Goal: Book appointment/travel/reservation

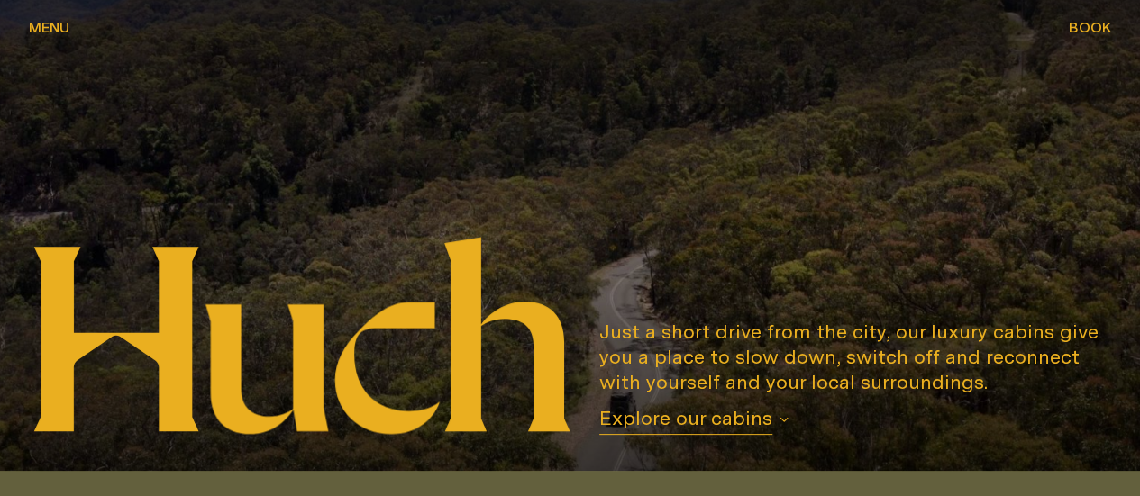
click at [1092, 34] on span "Book" at bounding box center [1090, 27] width 42 height 14
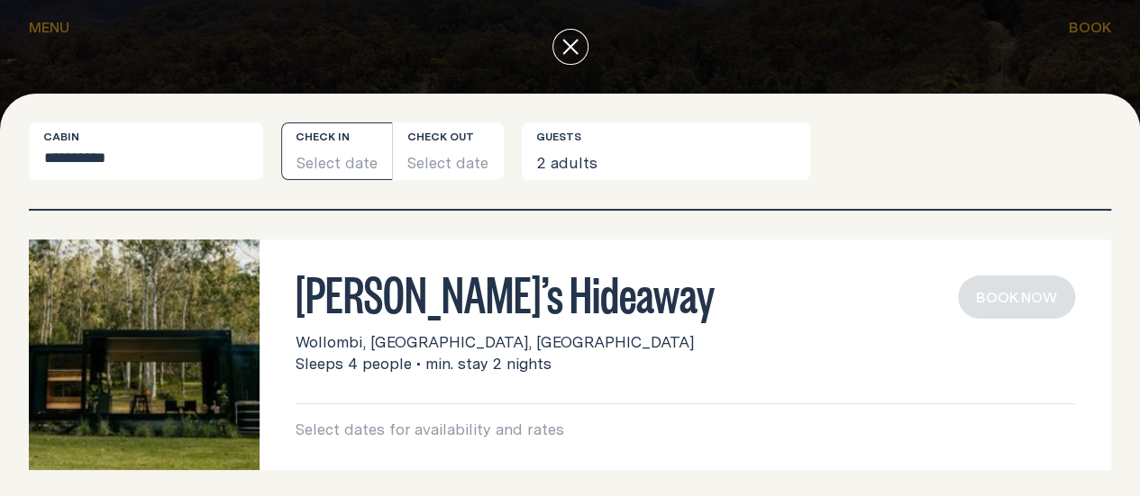
click at [366, 174] on button "Select date" at bounding box center [336, 152] width 111 height 58
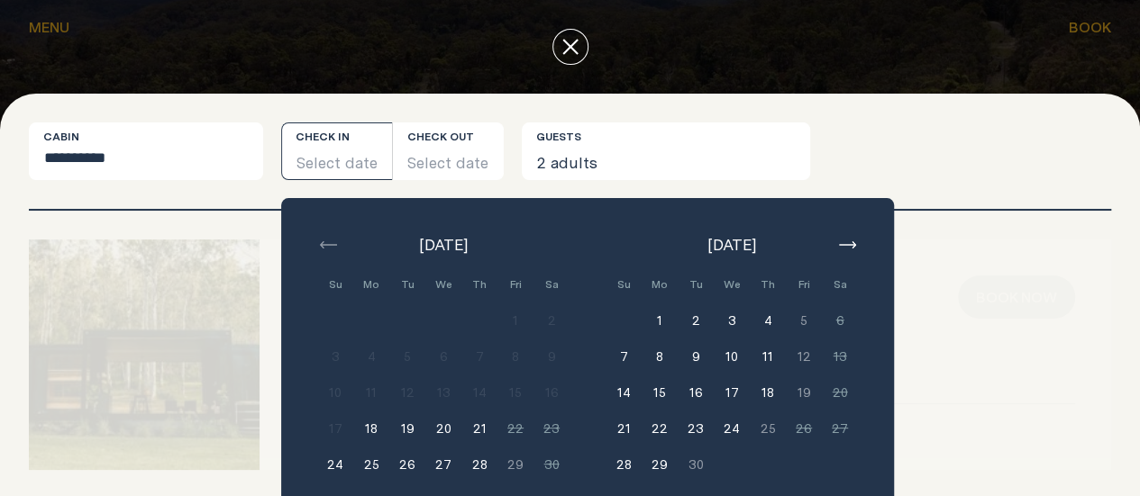
click at [852, 249] on icon "button" at bounding box center [847, 244] width 17 height 7
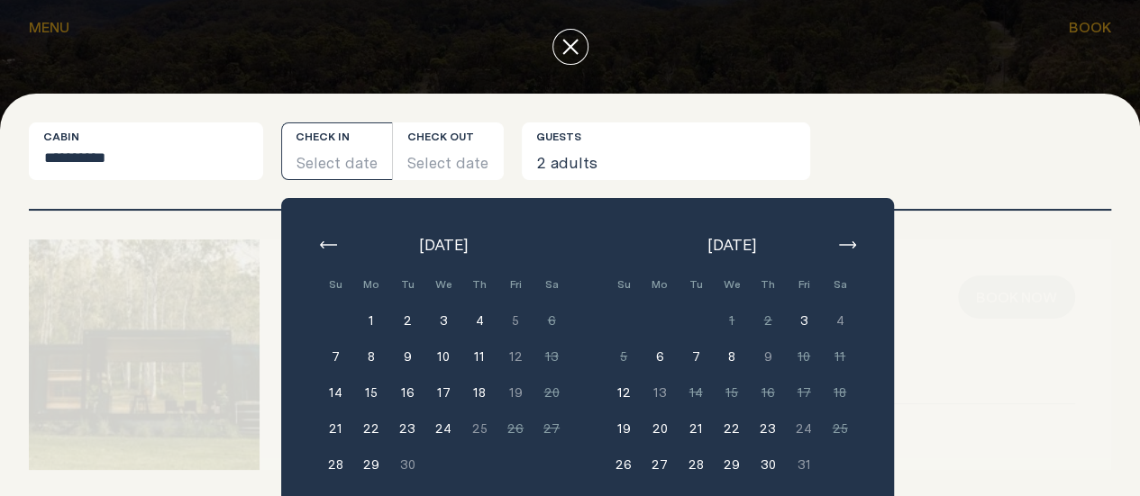
click at [852, 249] on icon "button" at bounding box center [847, 244] width 17 height 7
click at [739, 375] on button "5" at bounding box center [732, 357] width 36 height 36
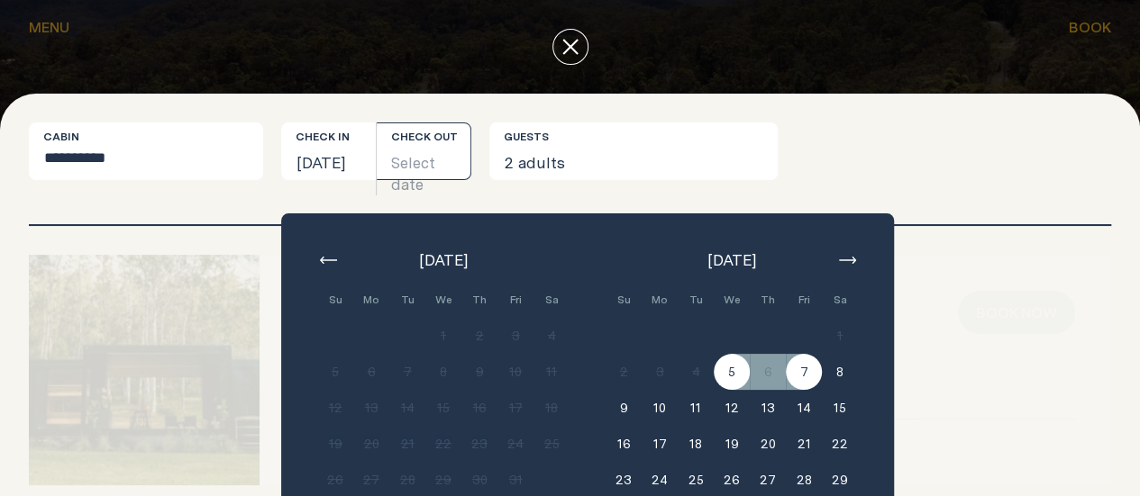
click at [815, 390] on button "7" at bounding box center [804, 372] width 36 height 36
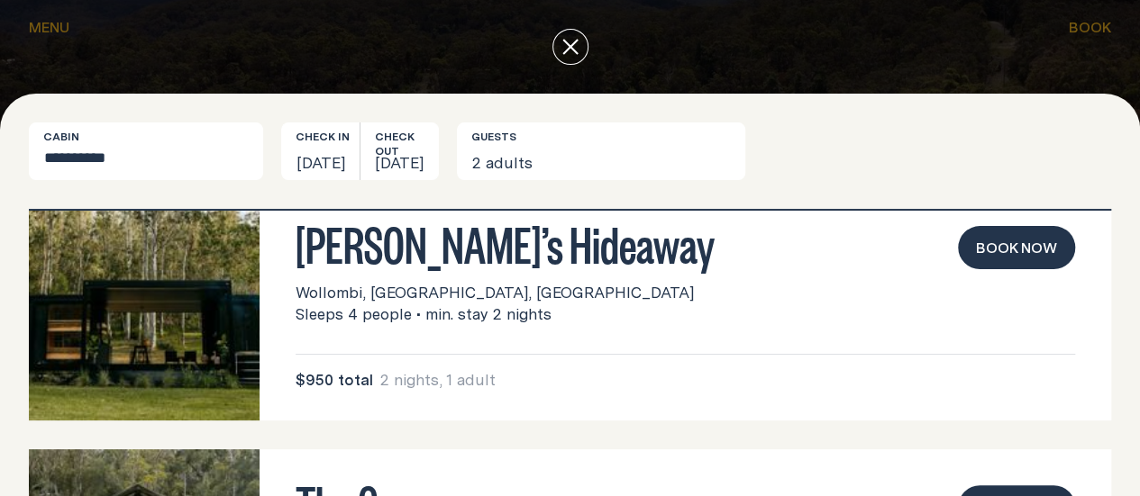
scroll to position [27, 0]
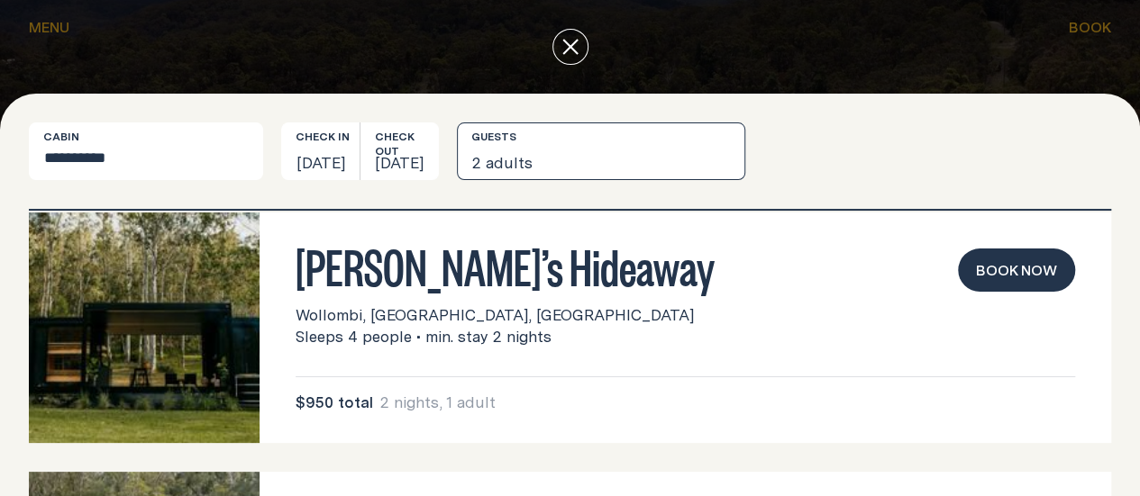
click at [745, 180] on button "2 adults" at bounding box center [601, 152] width 288 height 58
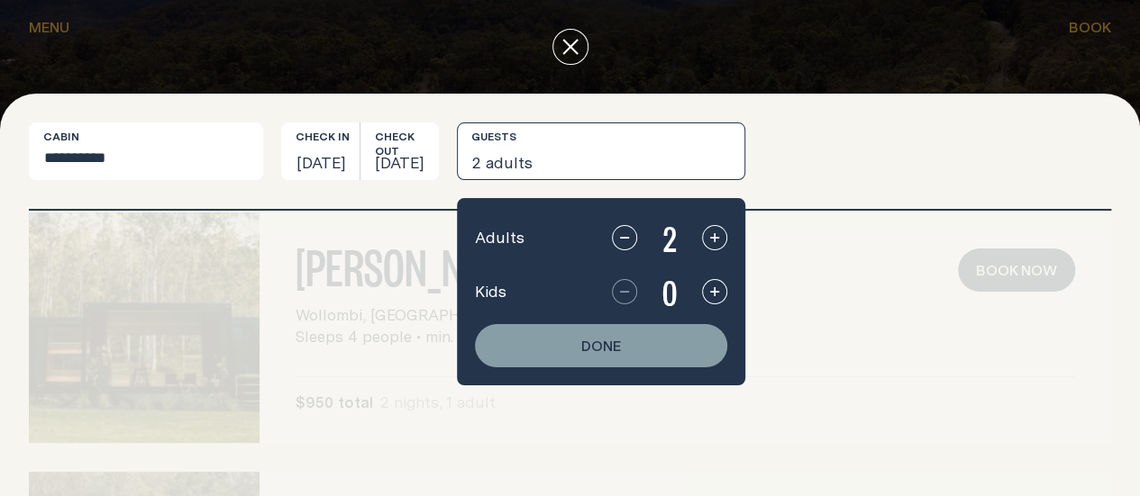
click at [722, 299] on icon "button" at bounding box center [714, 292] width 14 height 14
click at [632, 299] on icon "button" at bounding box center [624, 292] width 14 height 14
click at [727, 251] on button "button" at bounding box center [714, 237] width 25 height 25
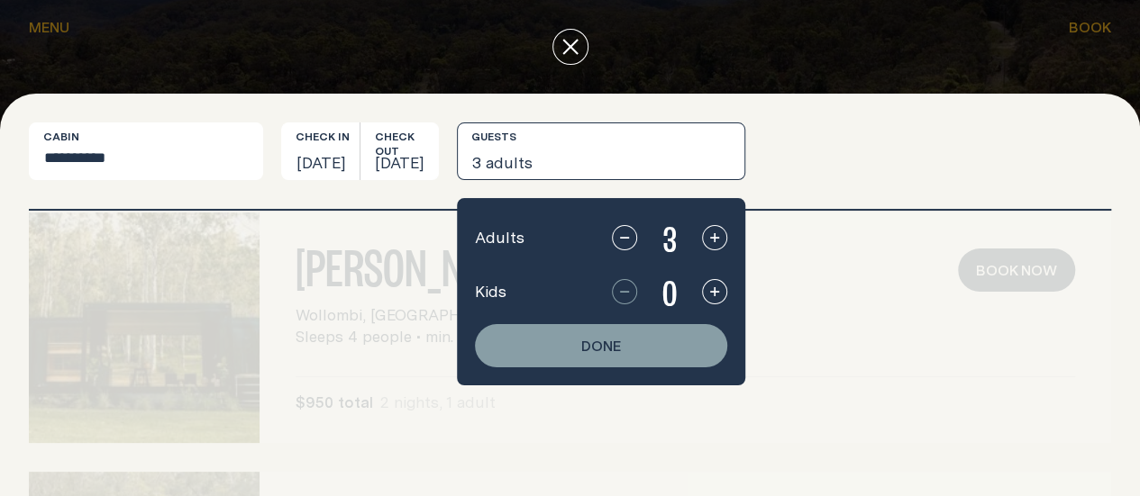
click at [727, 368] on button "Done" at bounding box center [601, 345] width 252 height 43
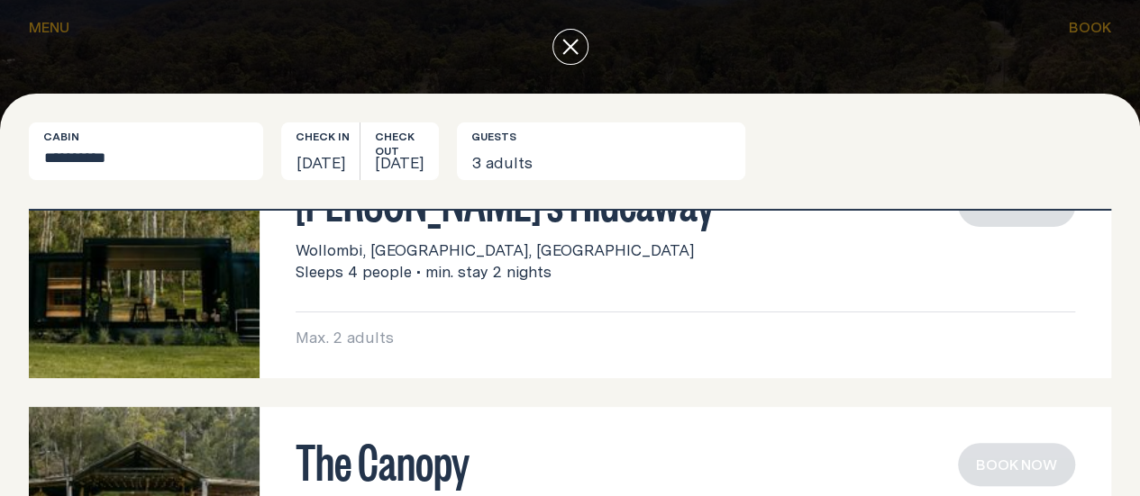
scroll to position [0, 0]
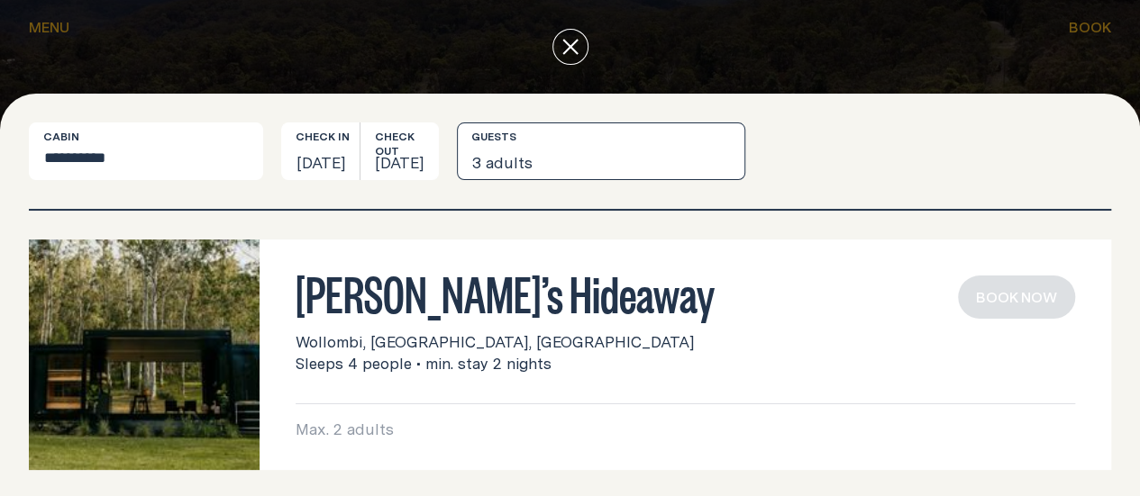
click at [745, 178] on button "3 adults" at bounding box center [601, 152] width 288 height 58
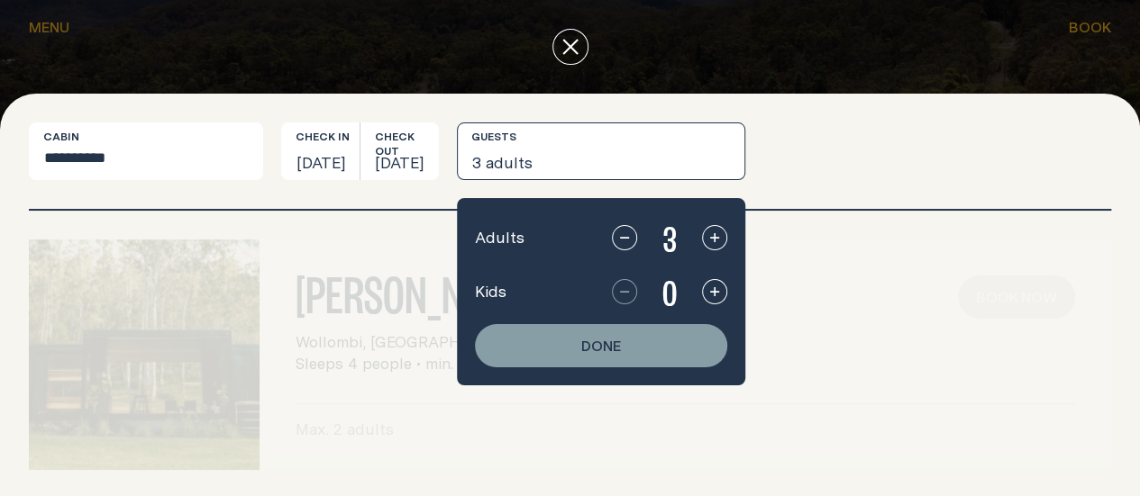
click at [722, 245] on icon "button" at bounding box center [714, 238] width 14 height 14
click at [727, 368] on button "Done" at bounding box center [601, 345] width 252 height 43
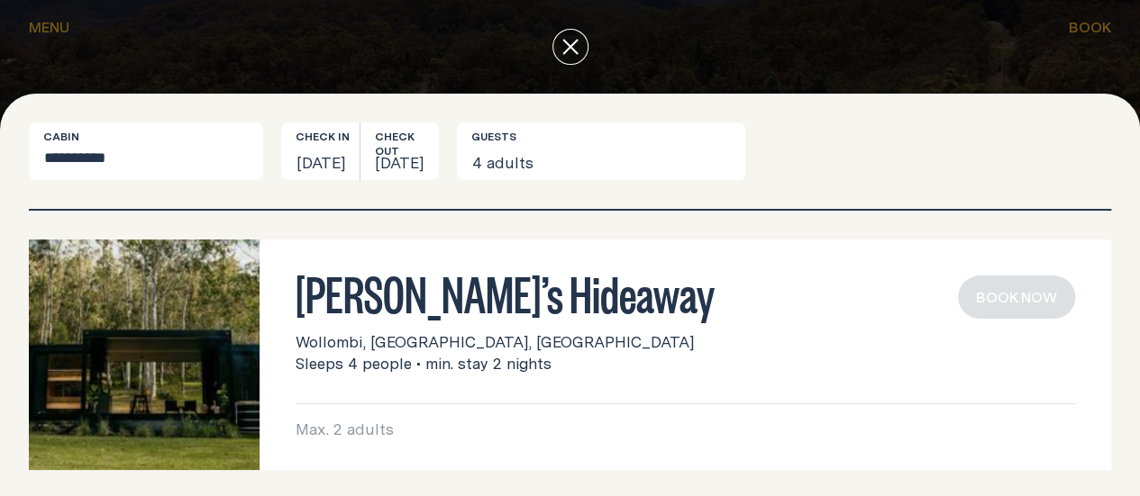
scroll to position [1, 0]
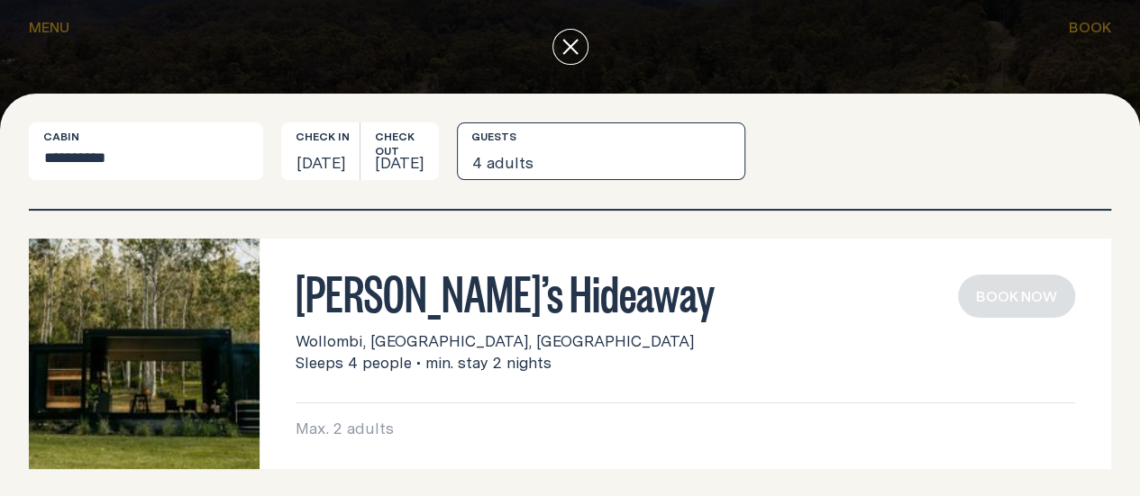
click at [745, 180] on button "4 adults" at bounding box center [601, 152] width 288 height 58
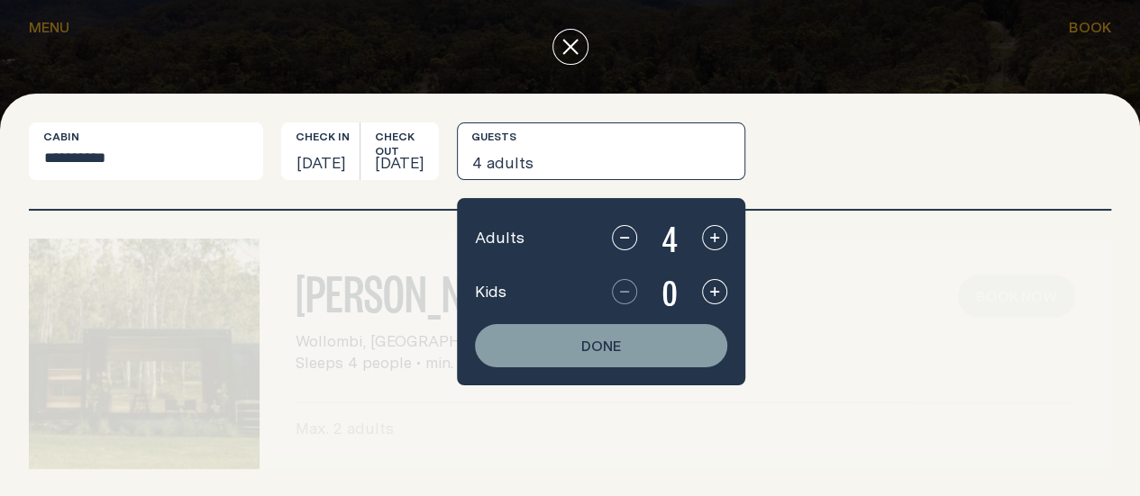
click at [632, 245] on icon "button" at bounding box center [624, 238] width 14 height 14
click at [727, 368] on button "Done" at bounding box center [601, 345] width 252 height 43
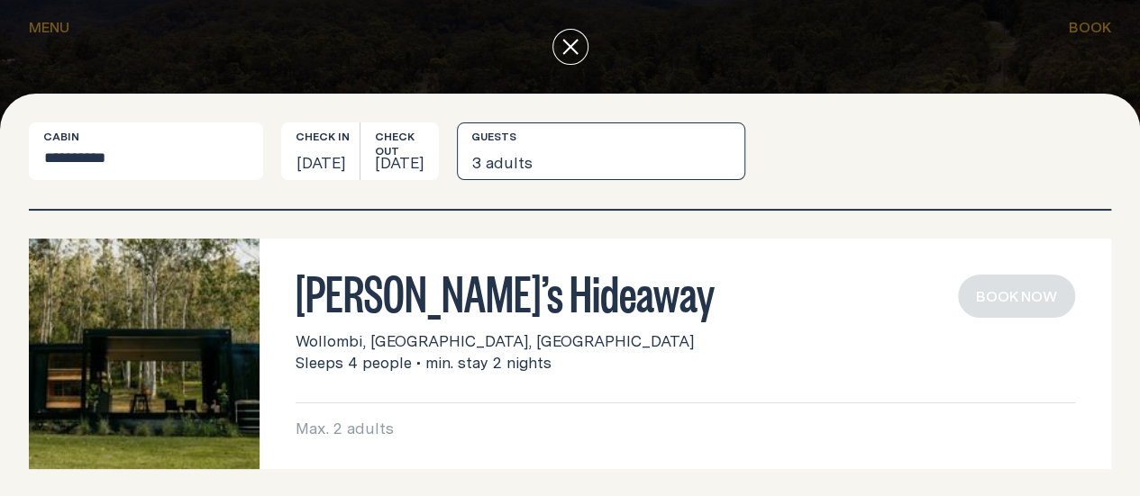
click at [745, 179] on button "3 adults" at bounding box center [601, 152] width 288 height 58
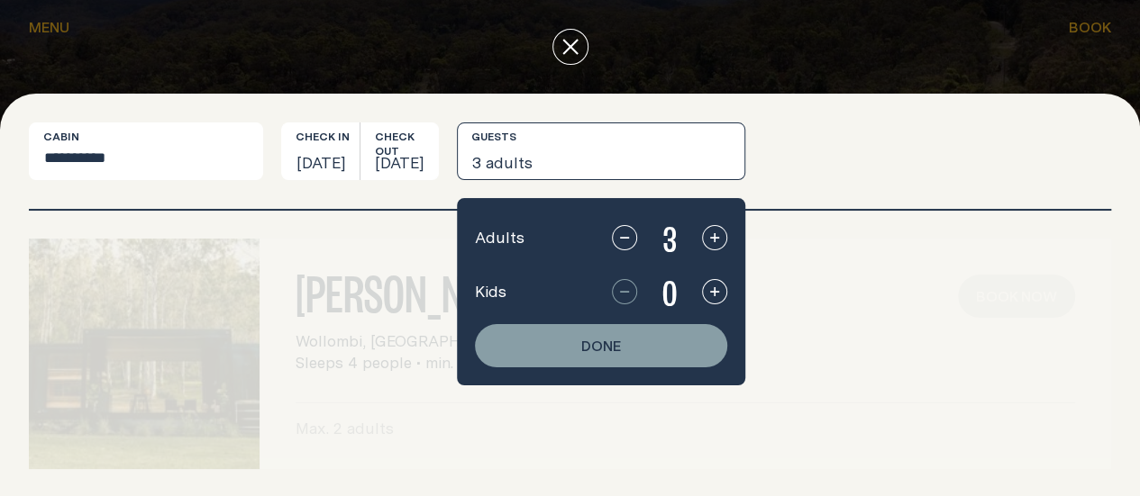
click at [632, 245] on icon "button" at bounding box center [624, 238] width 14 height 14
click at [727, 368] on button "Done" at bounding box center [601, 345] width 252 height 43
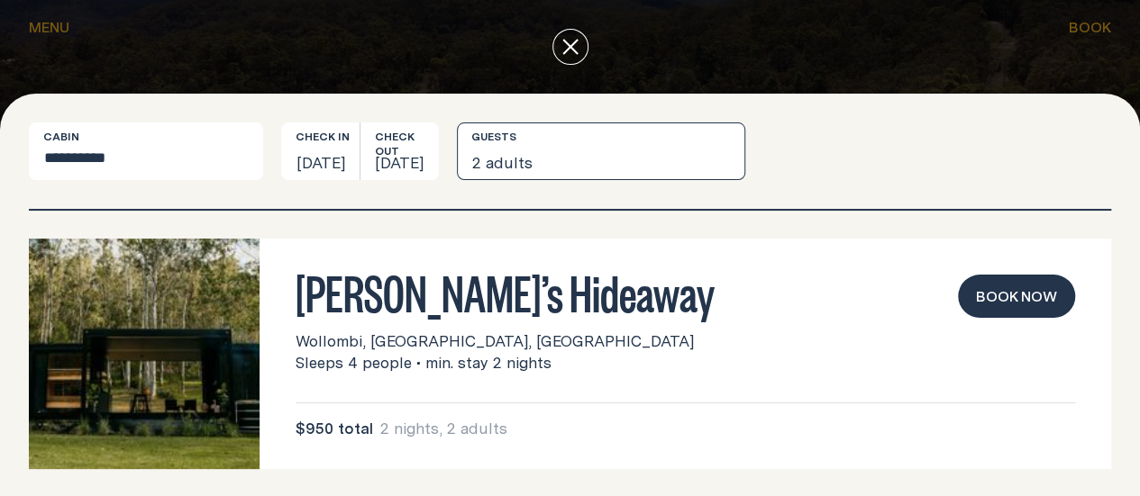
click at [745, 179] on button "2 adults" at bounding box center [601, 152] width 288 height 58
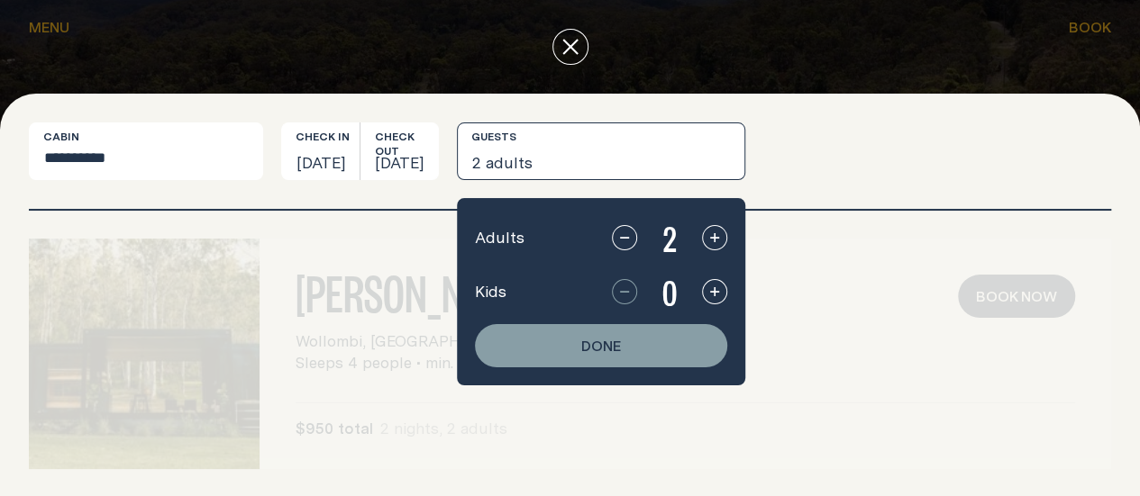
click at [722, 299] on icon "button" at bounding box center [714, 292] width 14 height 14
click at [727, 368] on button "Done" at bounding box center [601, 345] width 252 height 43
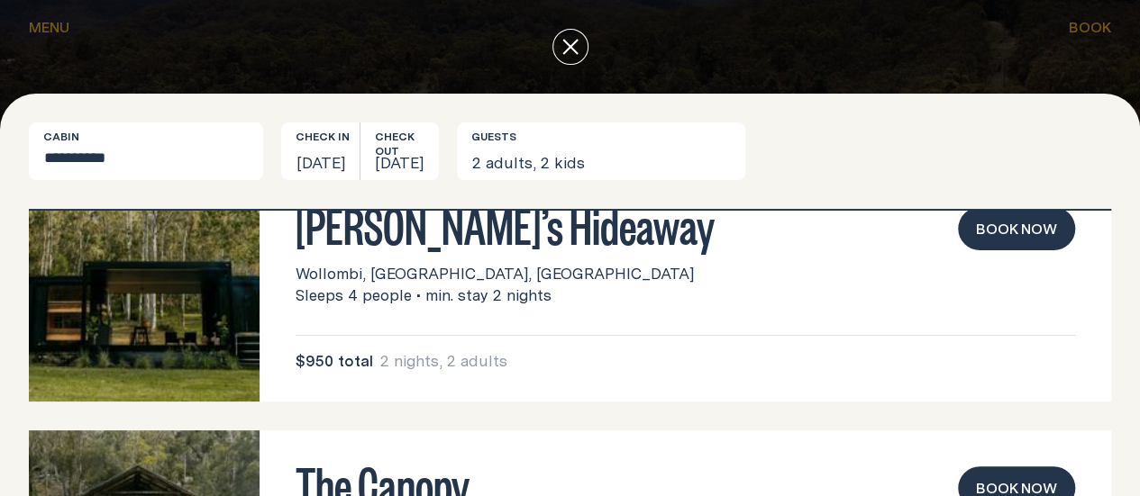
scroll to position [68, 0]
click at [1015, 251] on button "Book now" at bounding box center [1016, 228] width 117 height 43
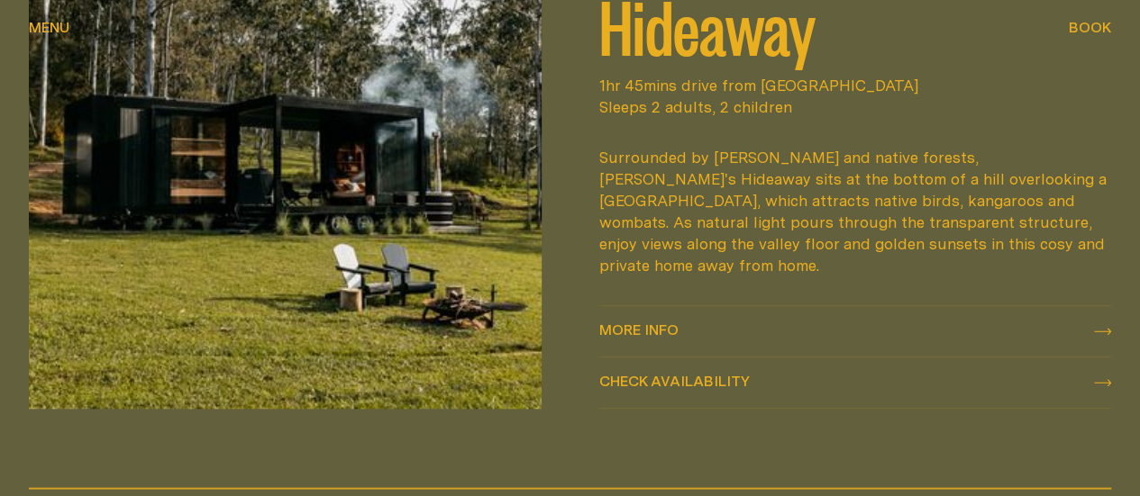
scroll to position [683, 0]
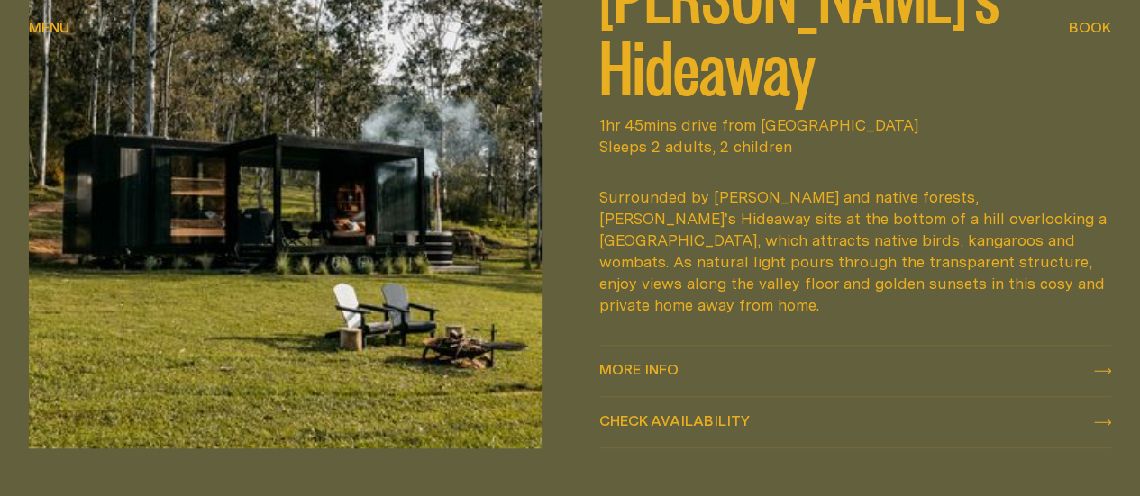
click at [679, 360] on span "More info More info" at bounding box center [638, 371] width 79 height 22
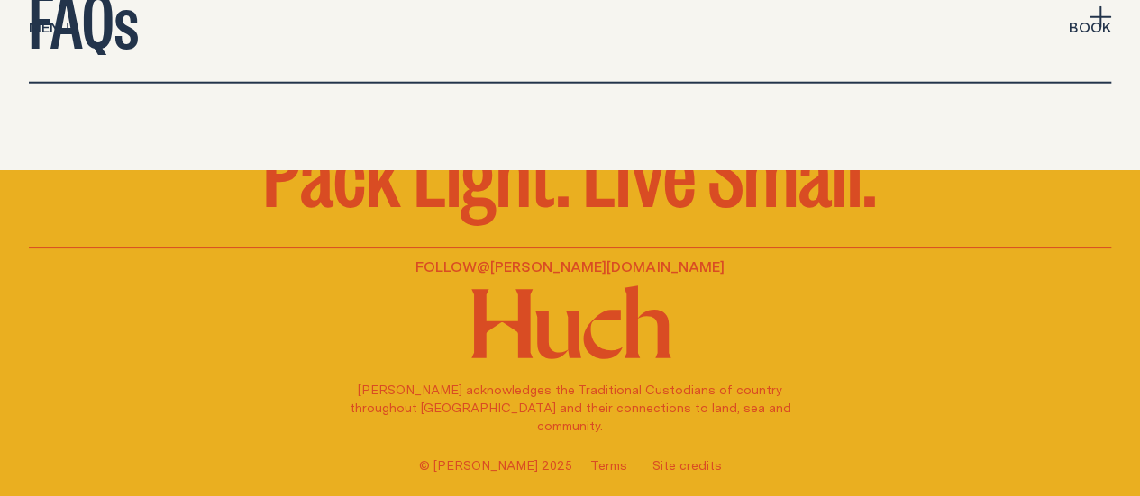
scroll to position [6053, 0]
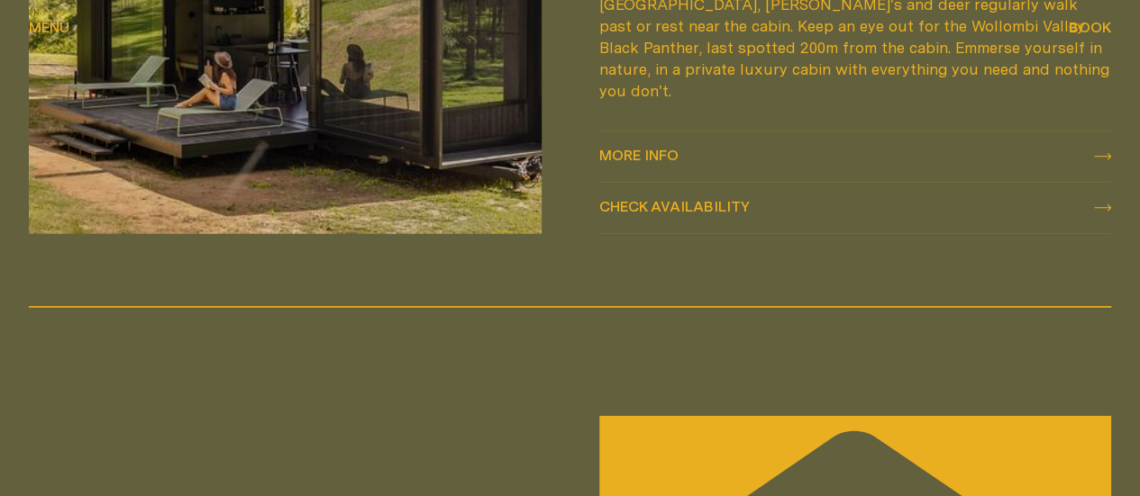
scroll to position [1942, 0]
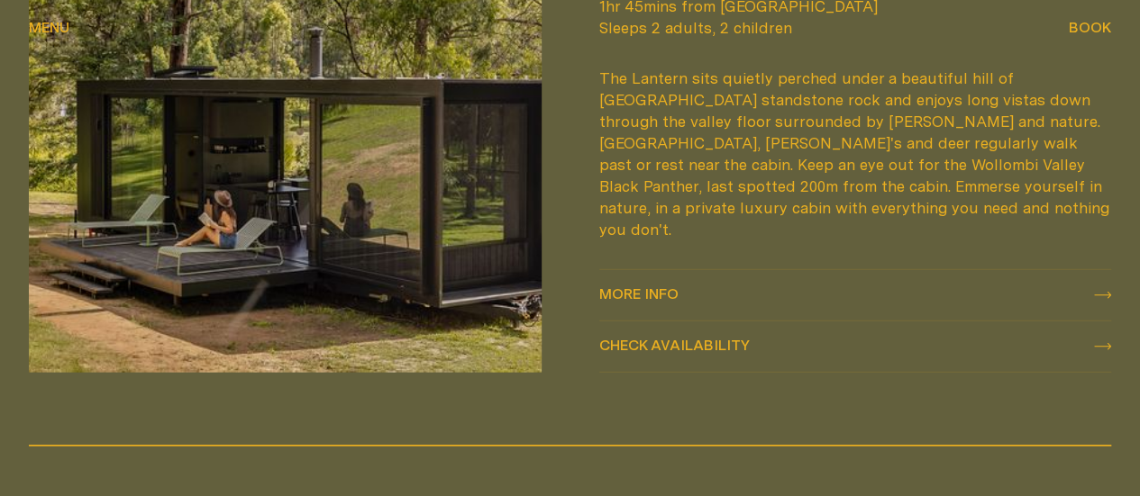
click at [669, 301] on span "More info" at bounding box center [638, 294] width 79 height 14
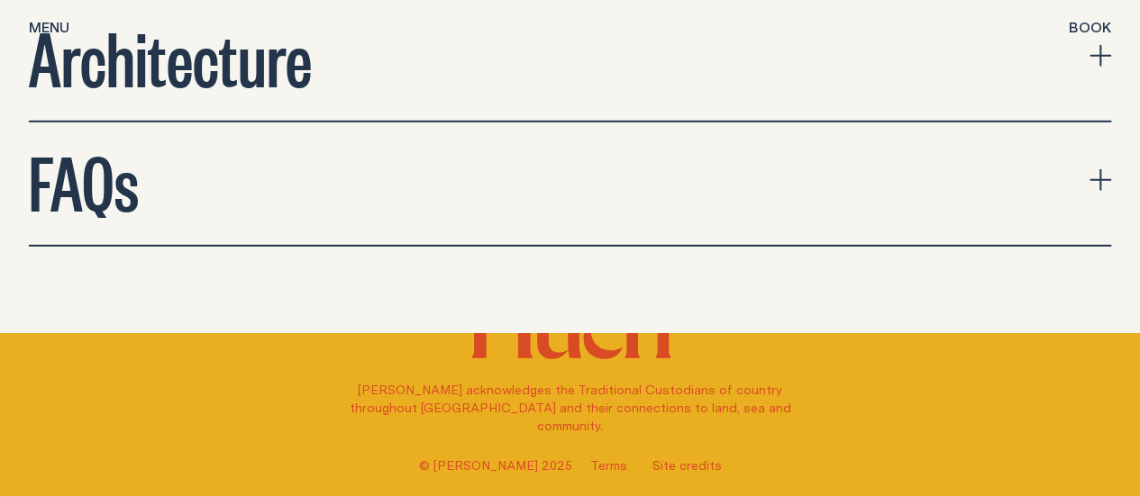
scroll to position [6022, 0]
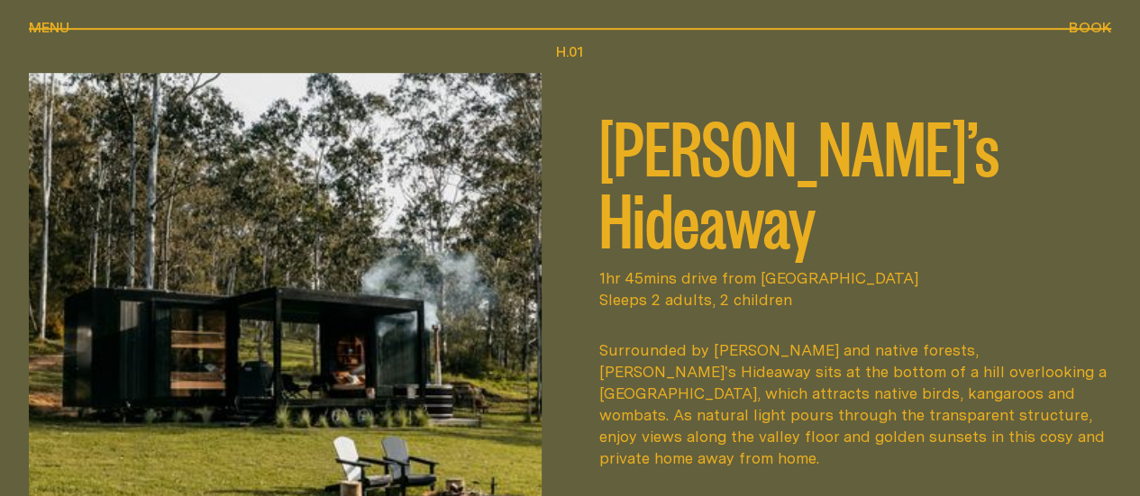
scroll to position [681, 0]
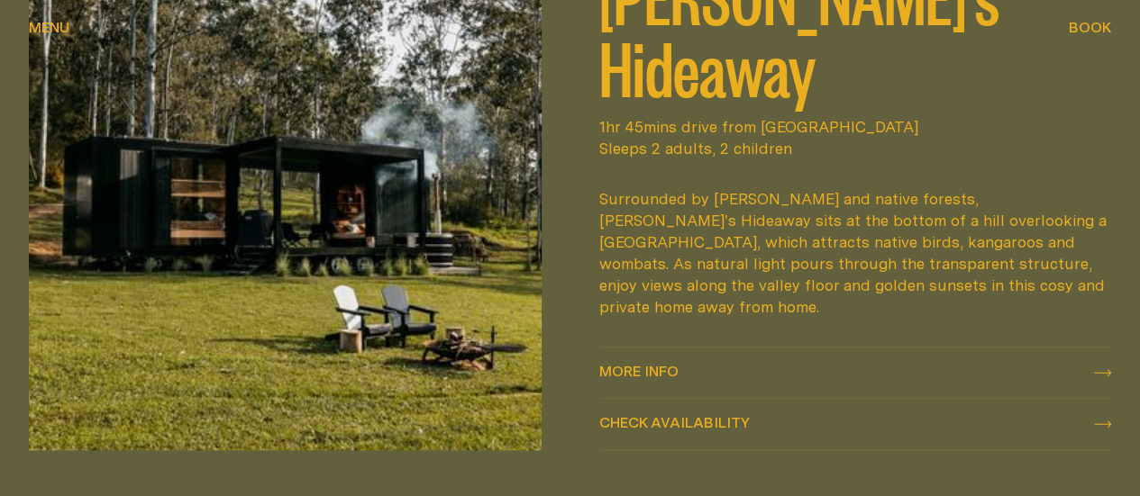
click at [679, 364] on span "More info" at bounding box center [638, 371] width 79 height 14
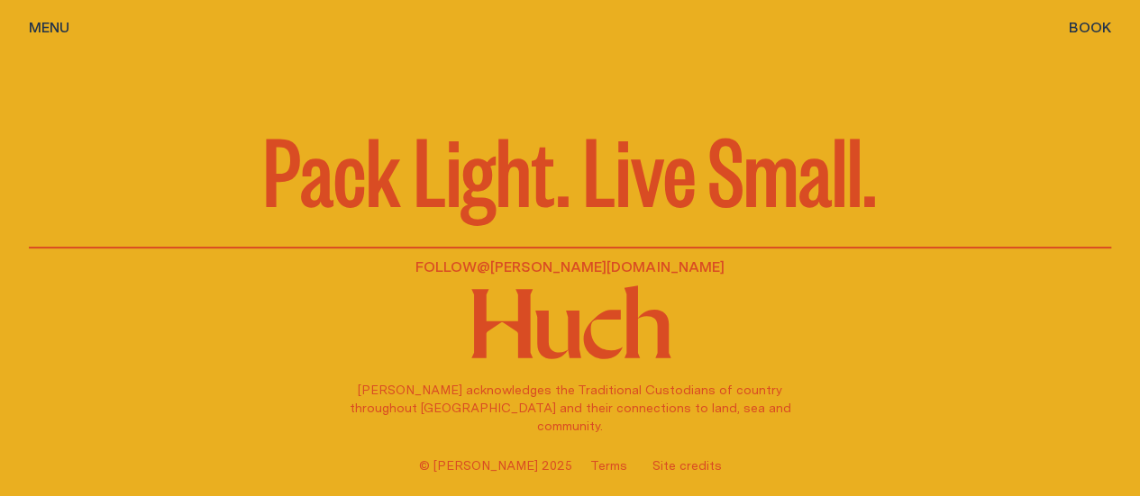
scroll to position [6417, 0]
click at [610, 268] on link "@[PERSON_NAME][DOMAIN_NAME]" at bounding box center [601, 267] width 248 height 22
